Goal: Transaction & Acquisition: Obtain resource

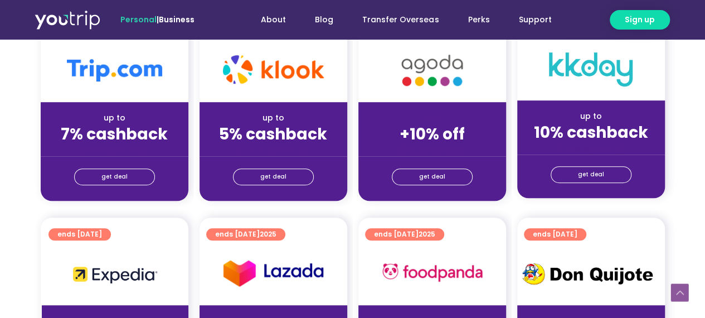
scroll to position [334, 0]
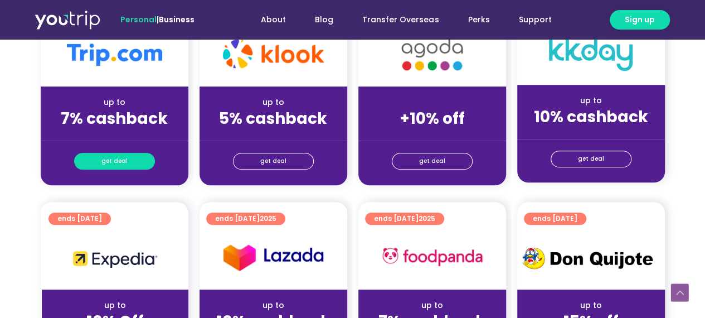
click at [127, 159] on link "get deal" at bounding box center [114, 161] width 81 height 17
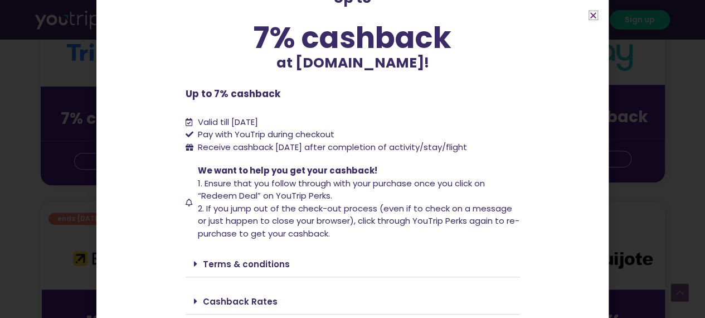
scroll to position [107, 0]
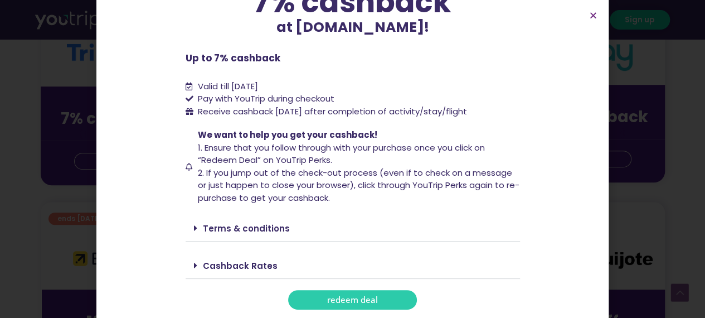
click at [337, 299] on span "redeem deal" at bounding box center [352, 299] width 51 height 8
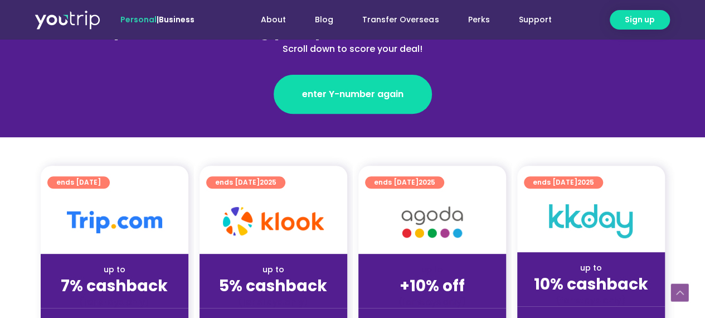
scroll to position [334, 0]
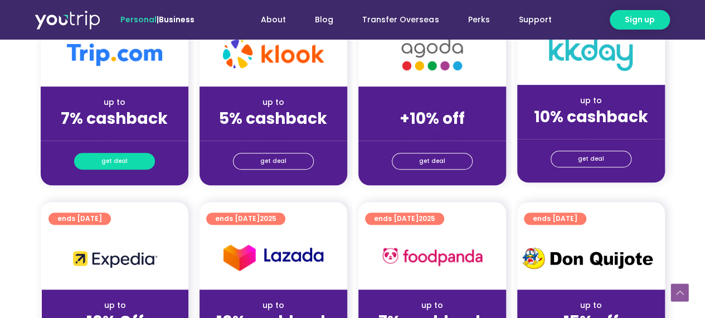
click at [118, 164] on span "get deal" at bounding box center [114, 161] width 26 height 16
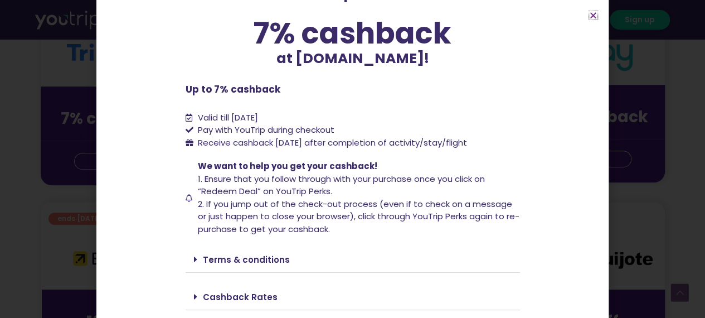
scroll to position [107, 0]
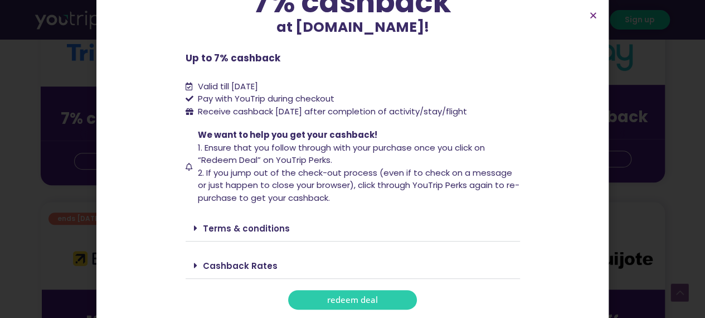
click at [356, 297] on span "redeem deal" at bounding box center [352, 299] width 51 height 8
